Goal: Find specific page/section: Find specific page/section

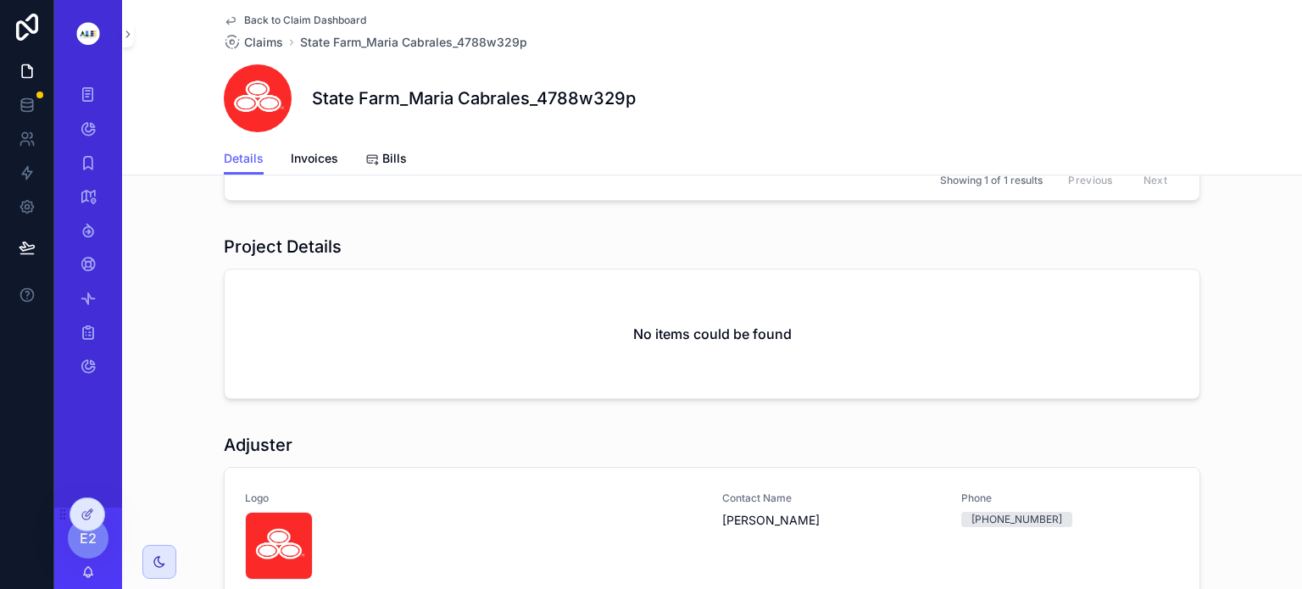
scroll to position [431, 0]
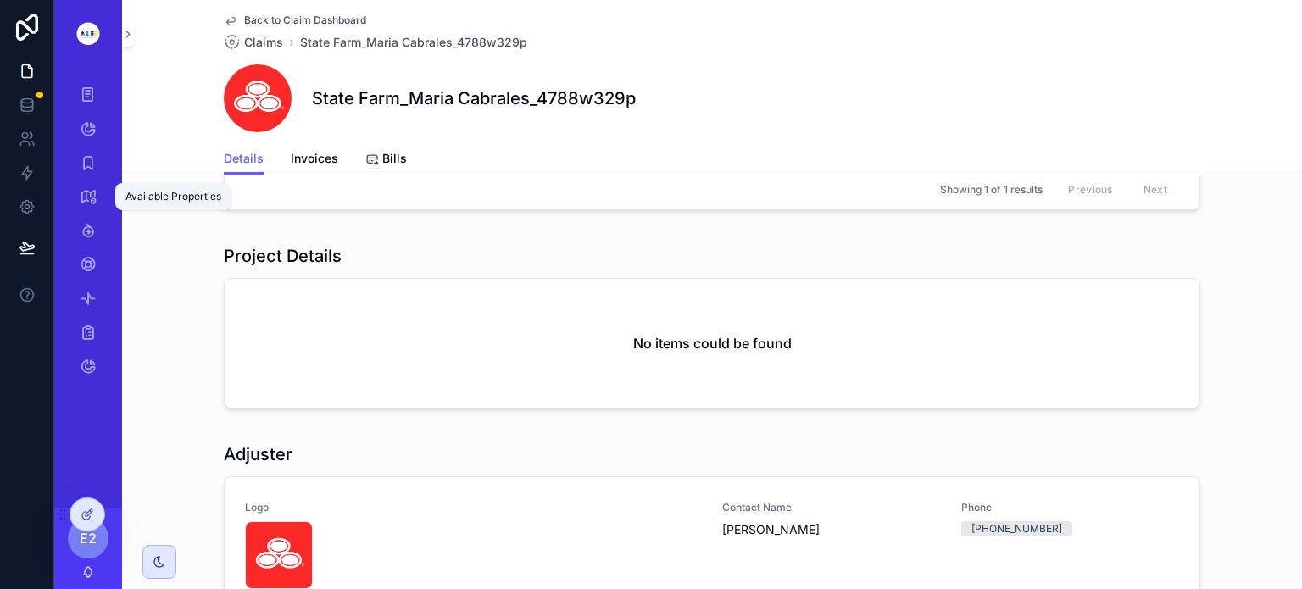
click at [85, 191] on icon "scrollable content" at bounding box center [88, 196] width 17 height 17
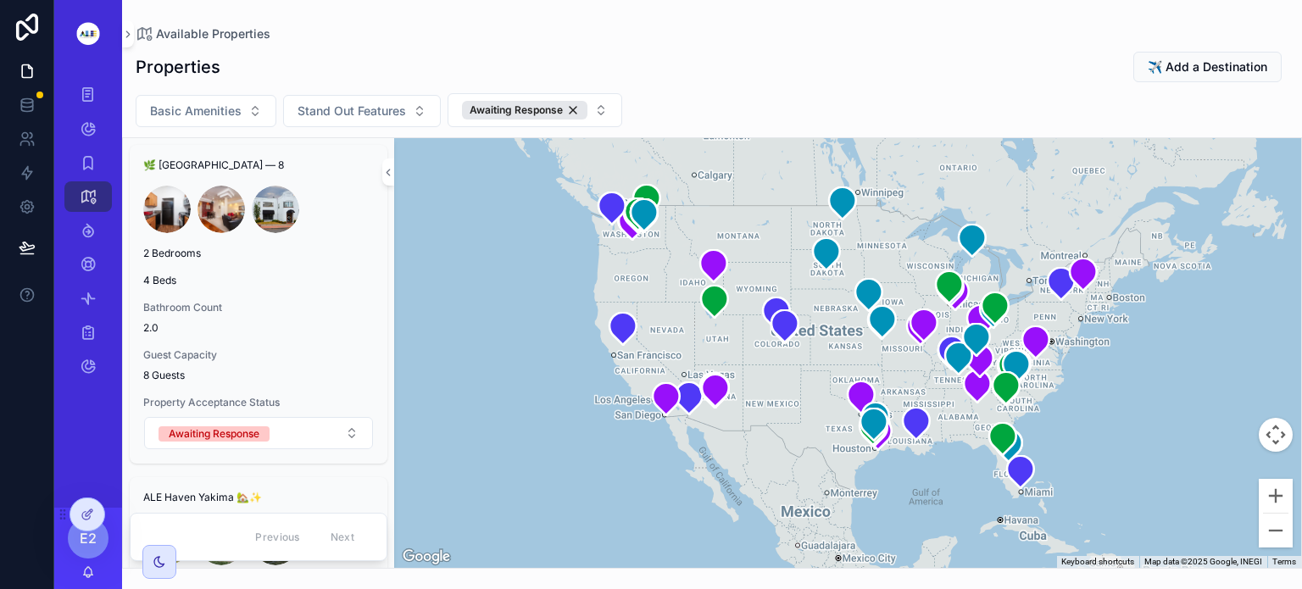
click at [300, 310] on span "Bathroom Count" at bounding box center [258, 308] width 231 height 14
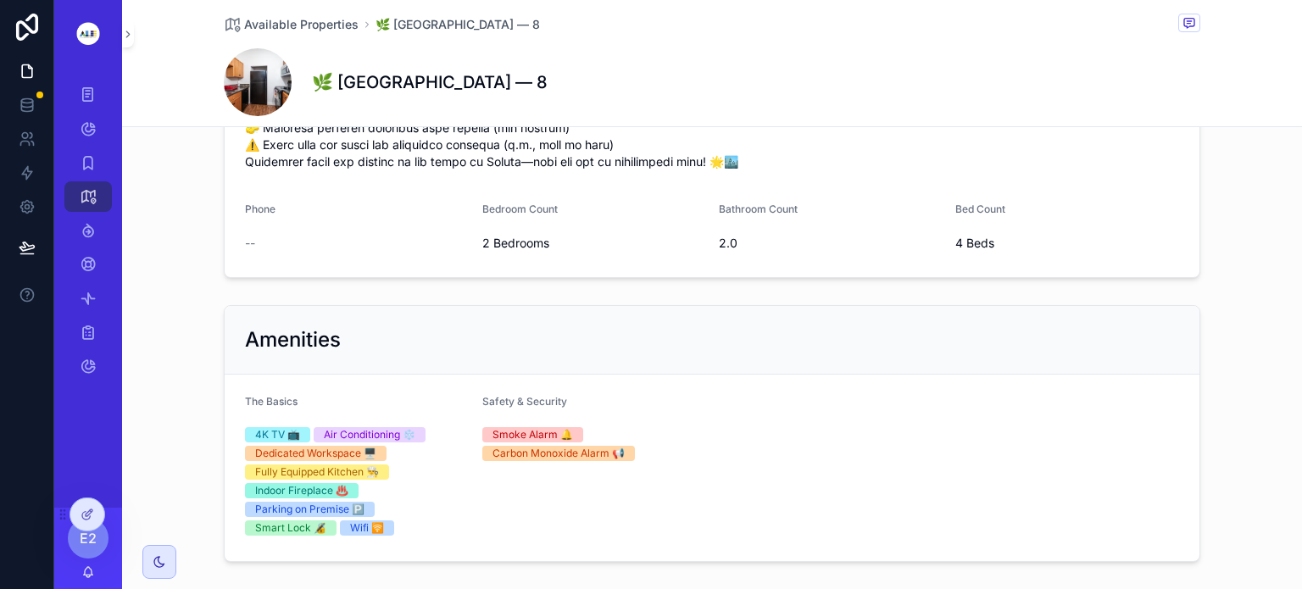
scroll to position [647, 0]
click at [271, 14] on div "Available Properties 🌿 [GEOGRAPHIC_DATA] — 8" at bounding box center [712, 24] width 976 height 21
click at [266, 21] on span "Available Properties" at bounding box center [301, 24] width 114 height 17
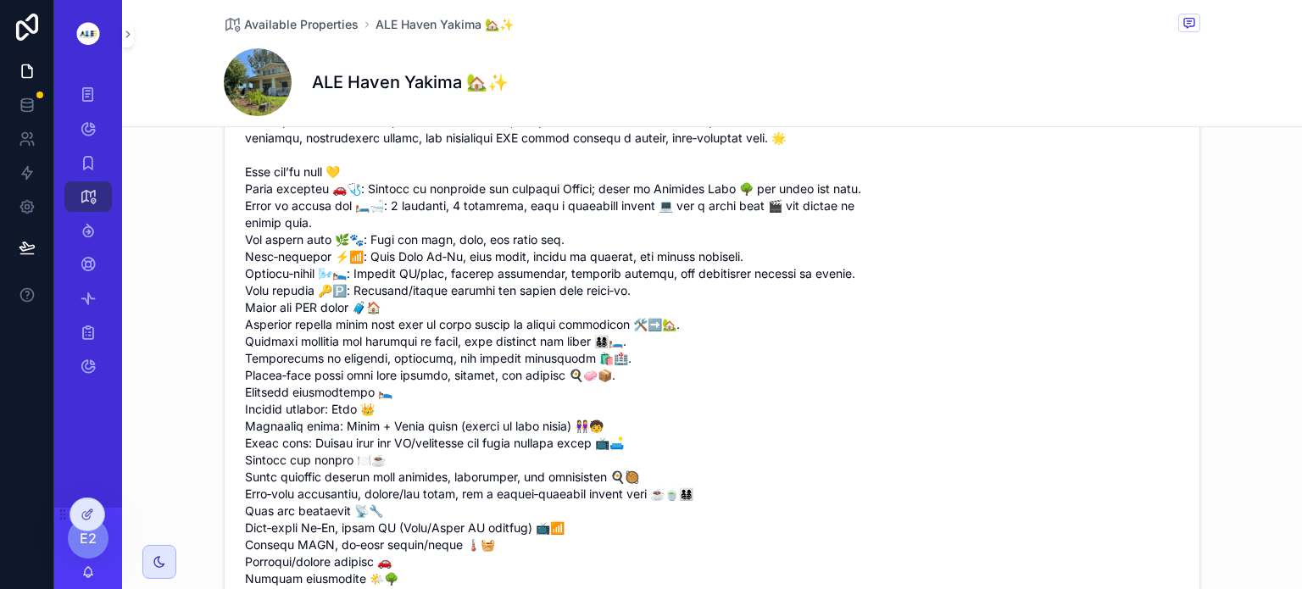
scroll to position [371, 0]
